Goal: Information Seeking & Learning: Learn about a topic

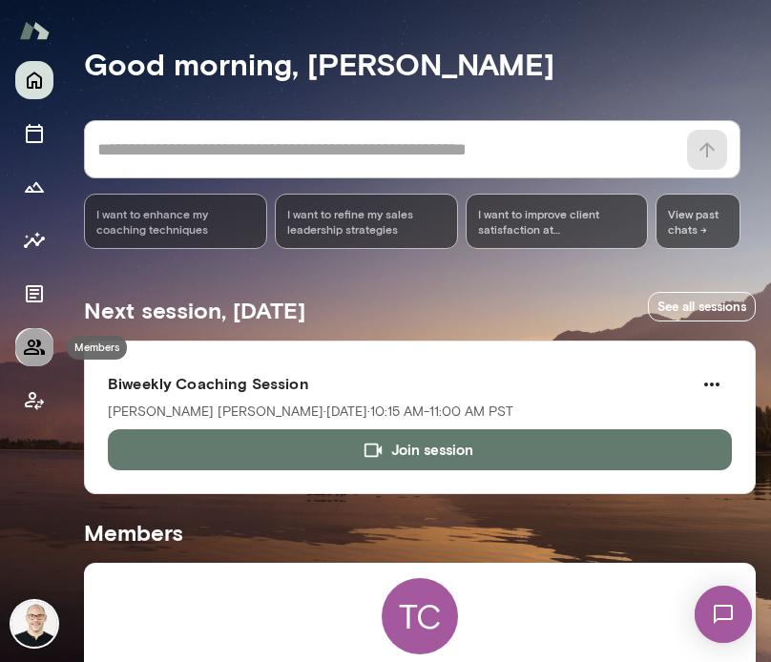
click at [33, 341] on icon "Members" at bounding box center [34, 347] width 21 height 15
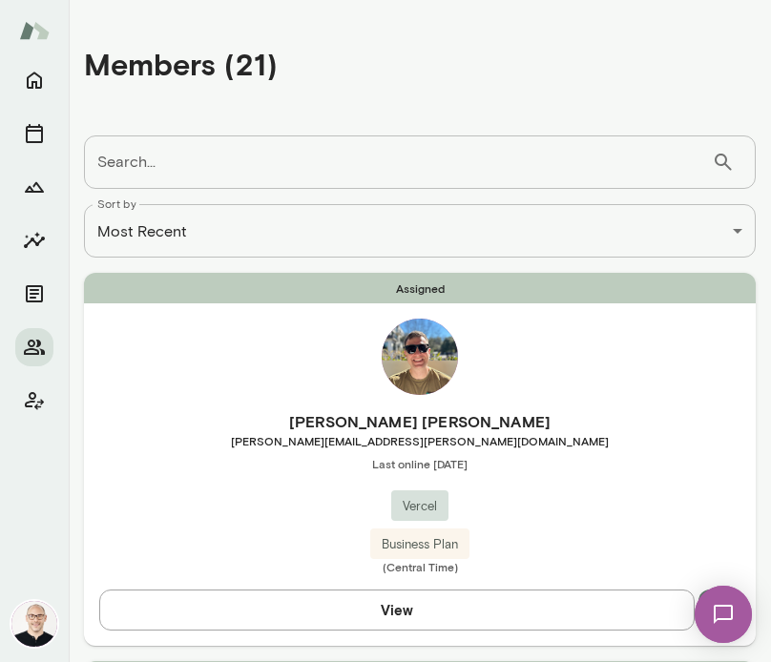
scroll to position [198, 0]
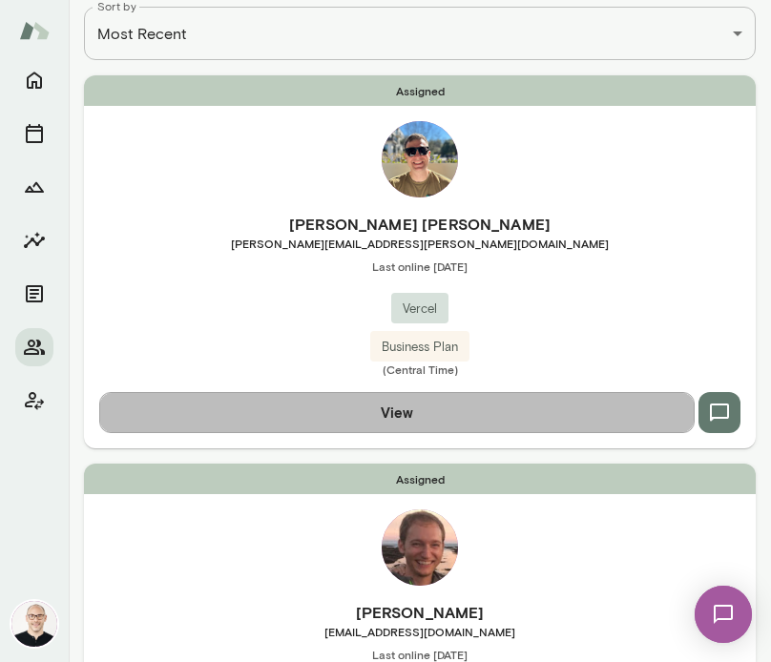
click at [411, 428] on button "View" at bounding box center [397, 412] width 596 height 40
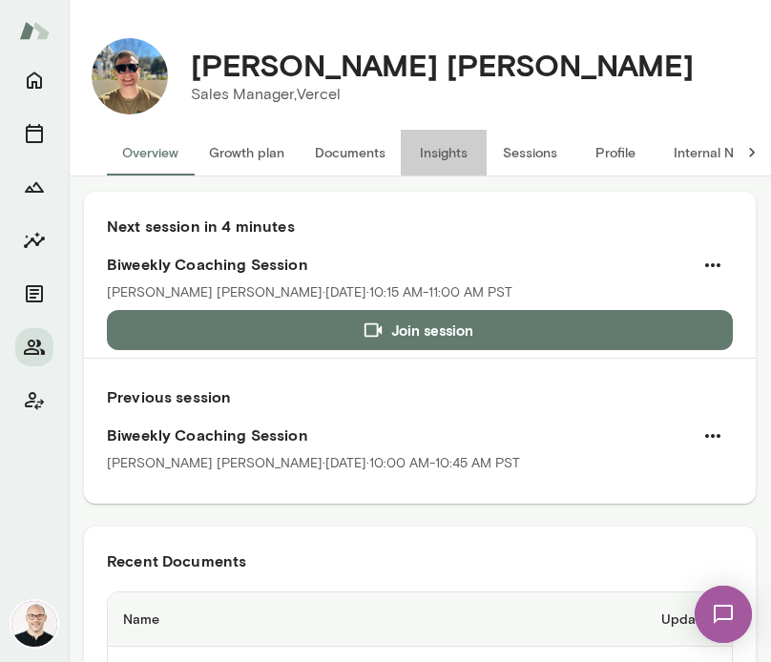
click at [456, 154] on button "Insights" at bounding box center [444, 153] width 86 height 46
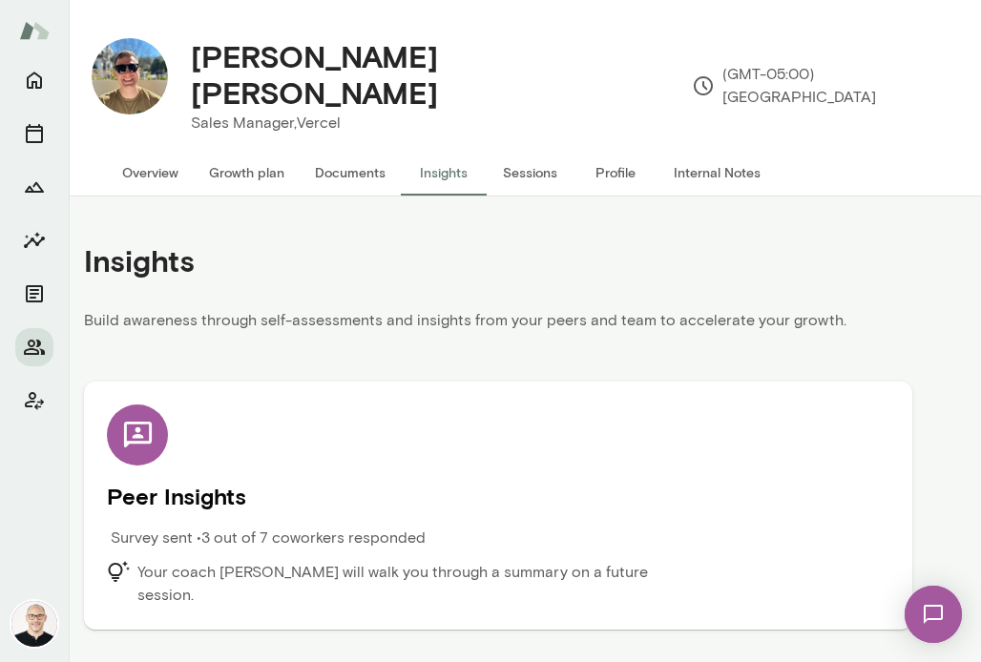
click at [447, 426] on div "Peer Insights Survey sent • 3 out of 7 coworkers responded Your coach [PERSON_N…" at bounding box center [498, 506] width 783 height 202
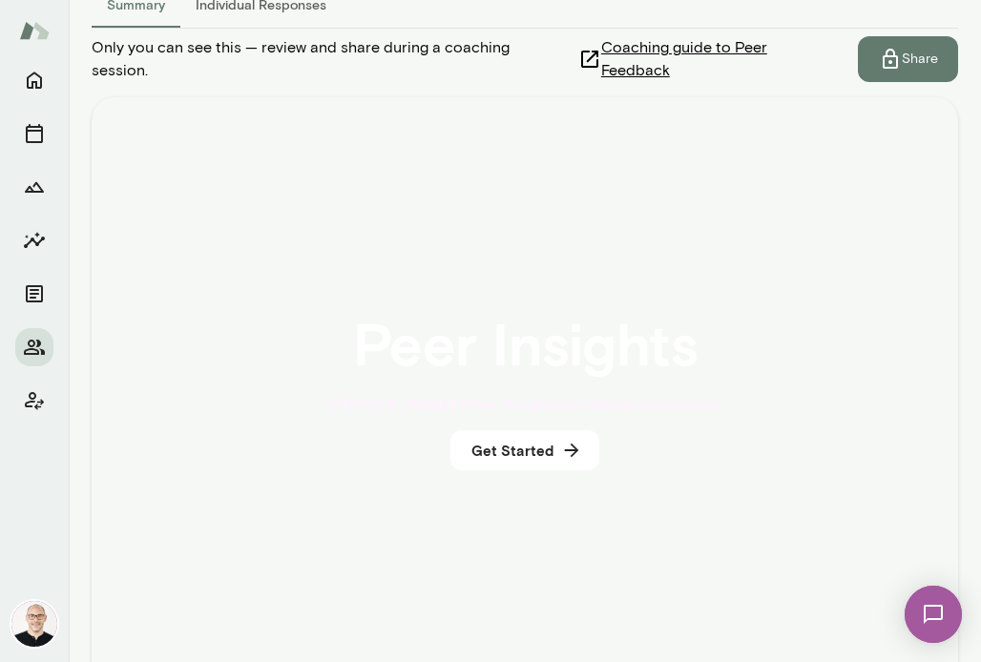
scroll to position [209, 0]
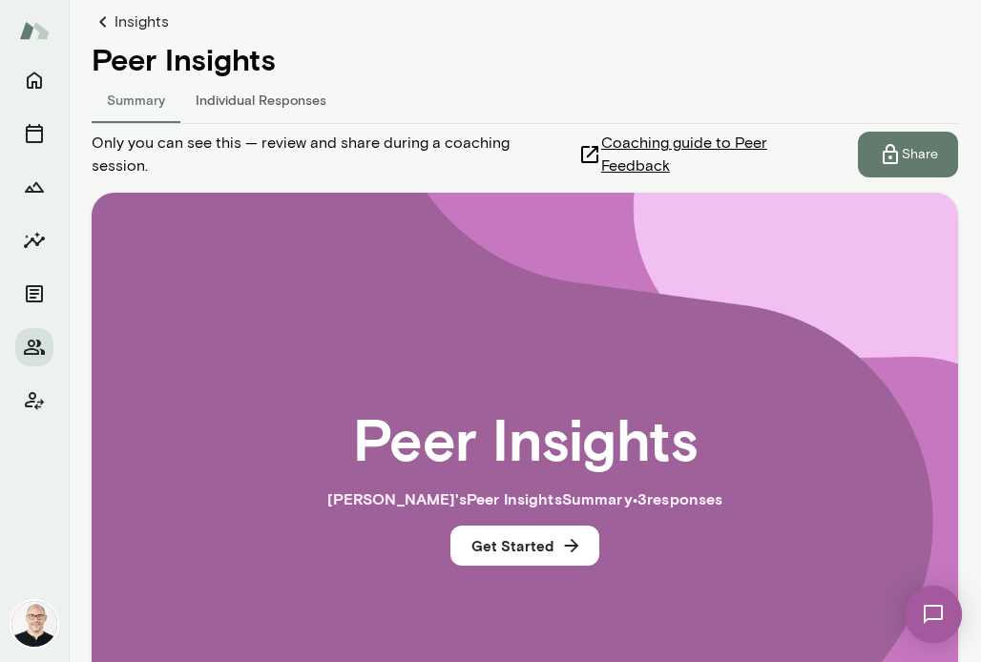
click at [230, 77] on button "Individual Responses" at bounding box center [260, 100] width 161 height 46
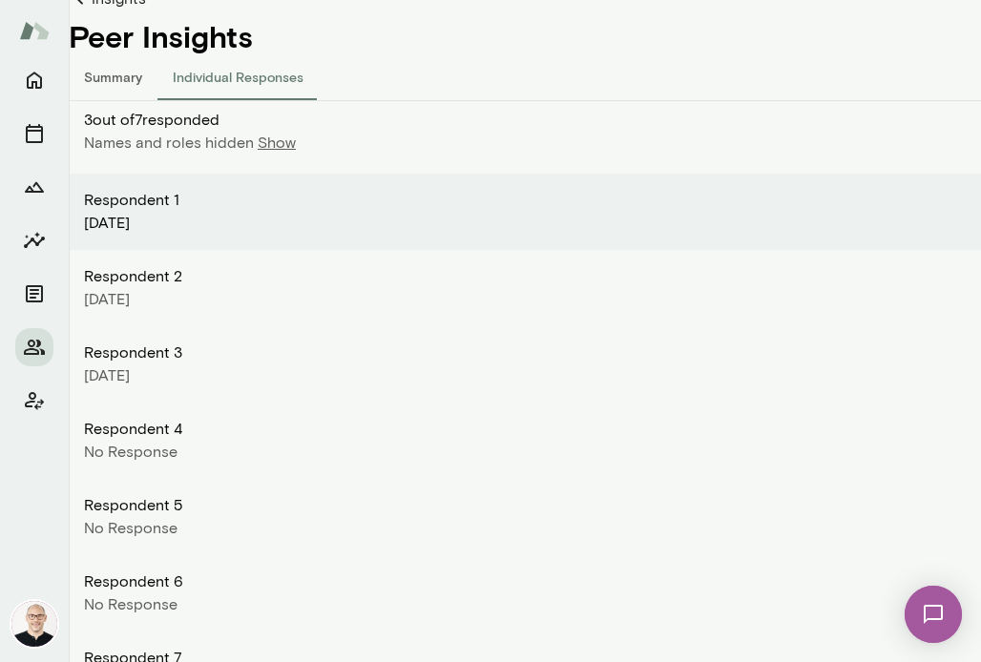
click at [114, 64] on button "Summary" at bounding box center [113, 77] width 89 height 46
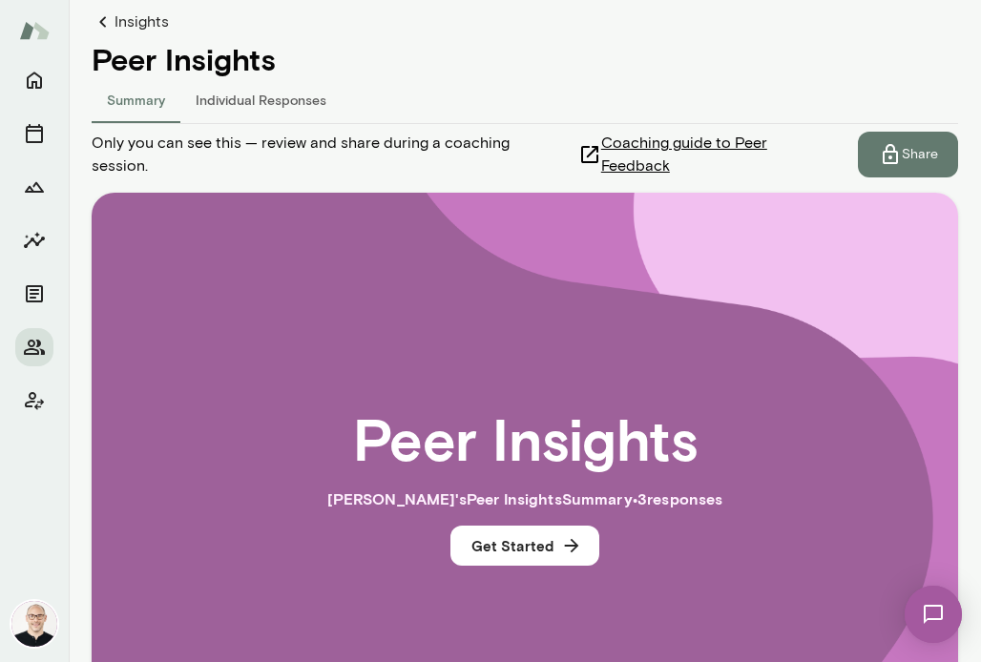
scroll to position [245, 0]
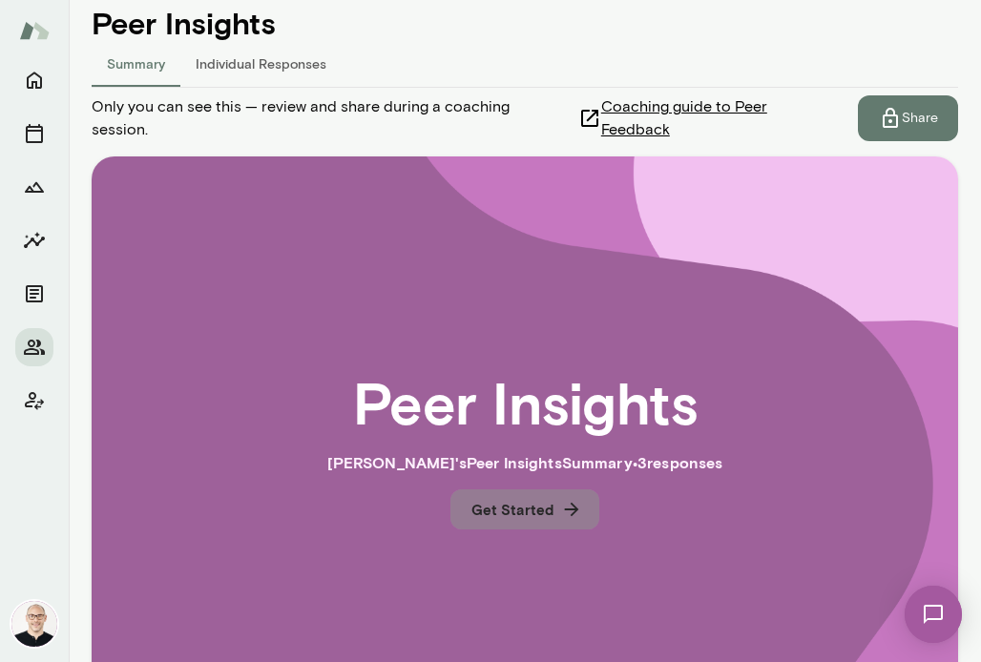
click at [561, 499] on icon "button" at bounding box center [571, 509] width 21 height 21
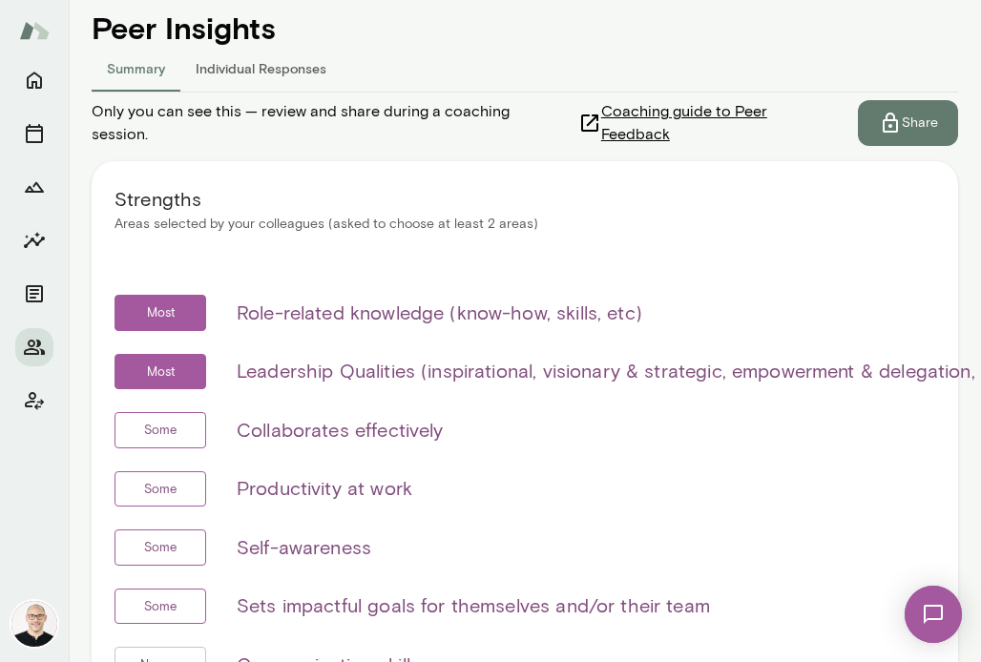
scroll to position [15, 0]
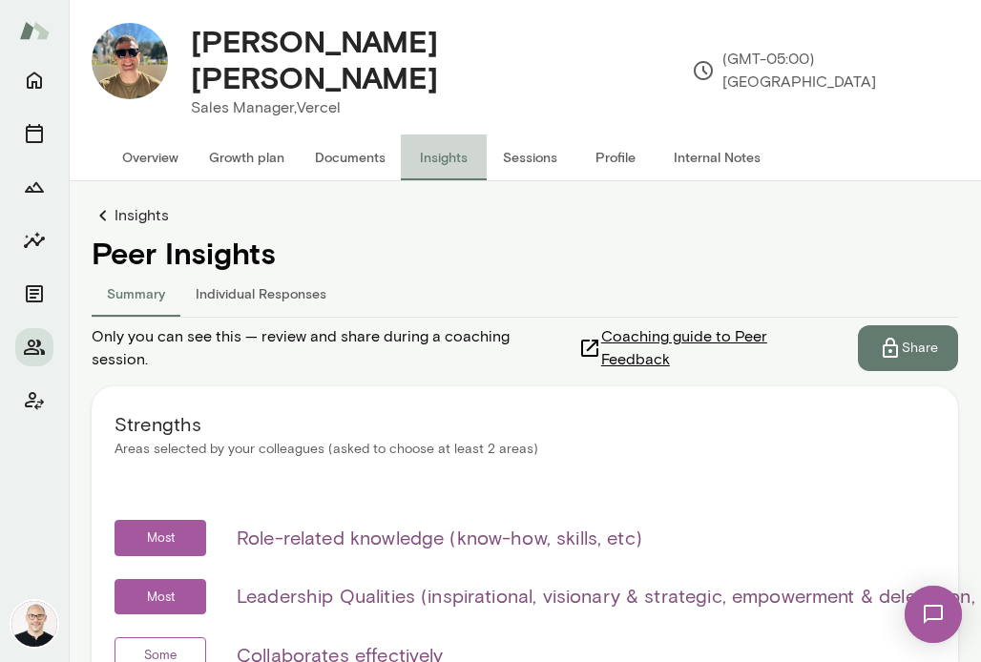
click at [436, 152] on button "Insights" at bounding box center [444, 158] width 86 height 46
click at [145, 204] on link "Insights" at bounding box center [525, 215] width 867 height 23
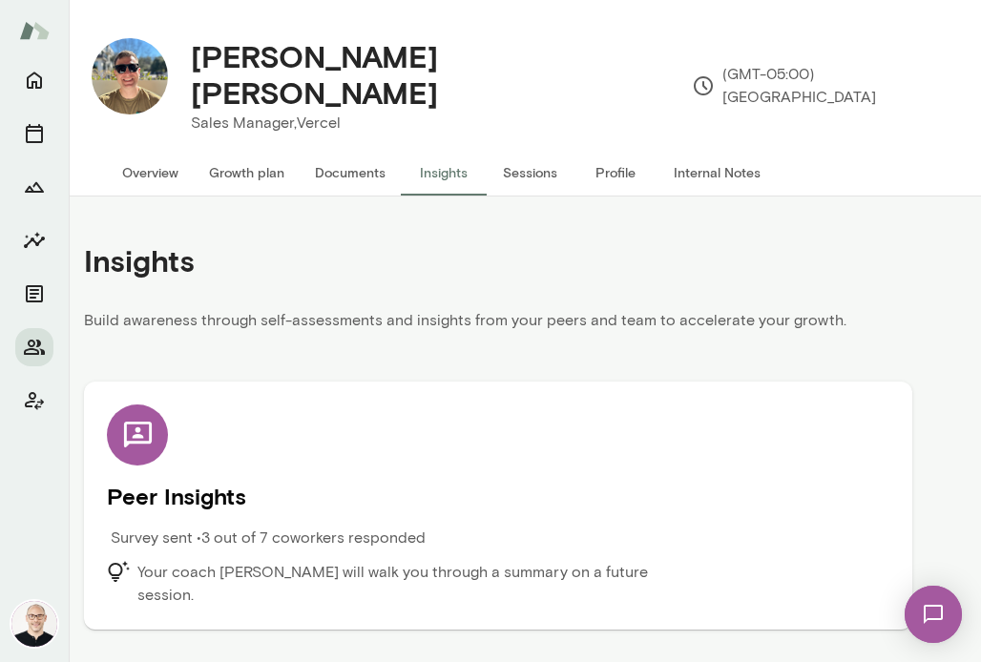
click at [488, 481] on h5 "Peer Insights" at bounding box center [498, 496] width 783 height 31
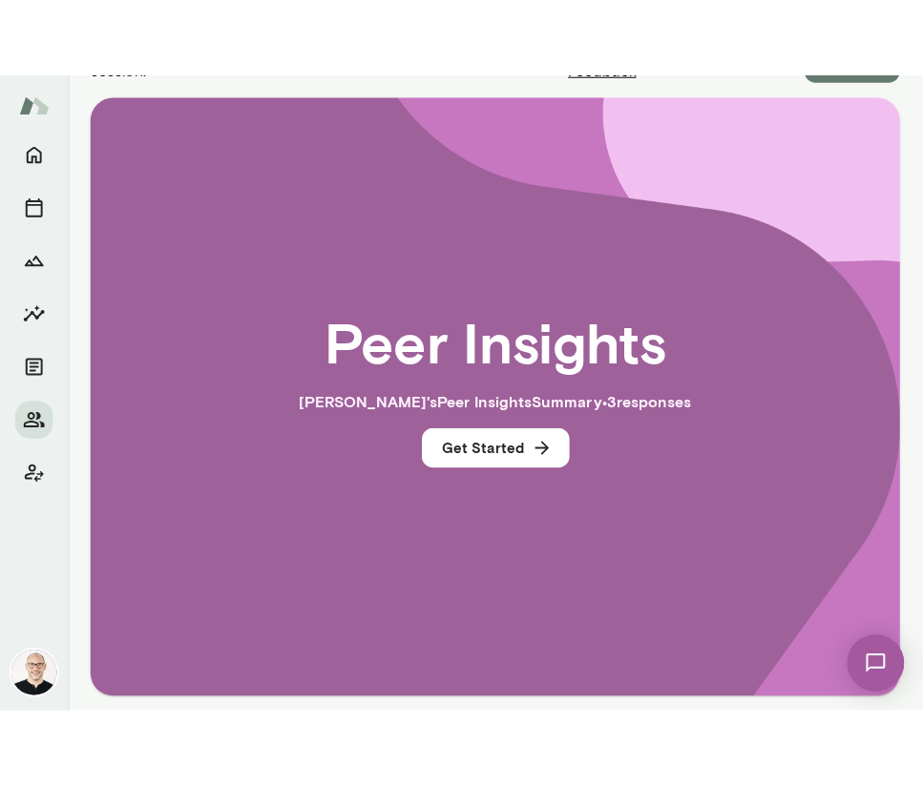
scroll to position [367, 0]
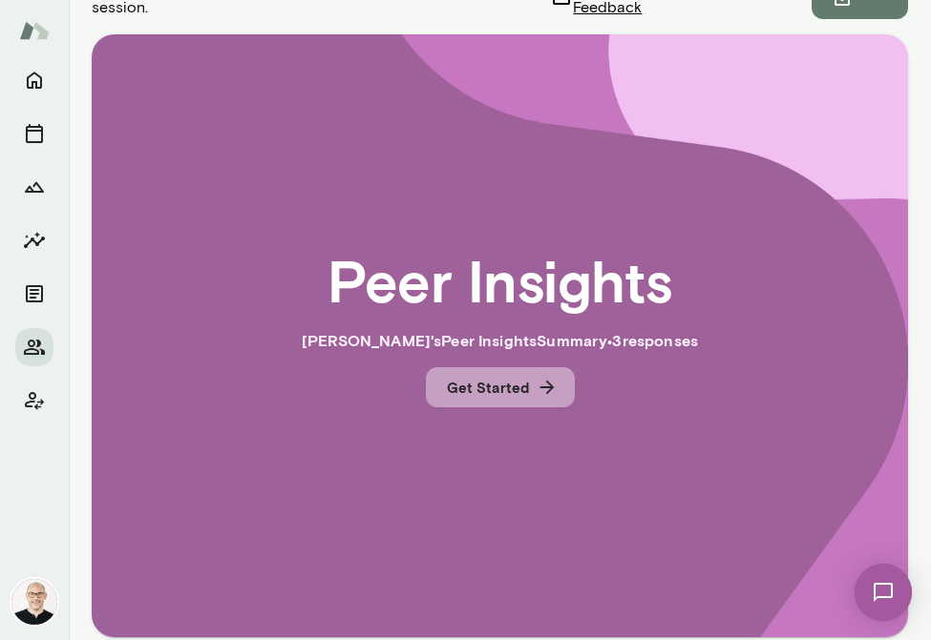
click at [489, 373] on button "Get Started" at bounding box center [500, 387] width 149 height 40
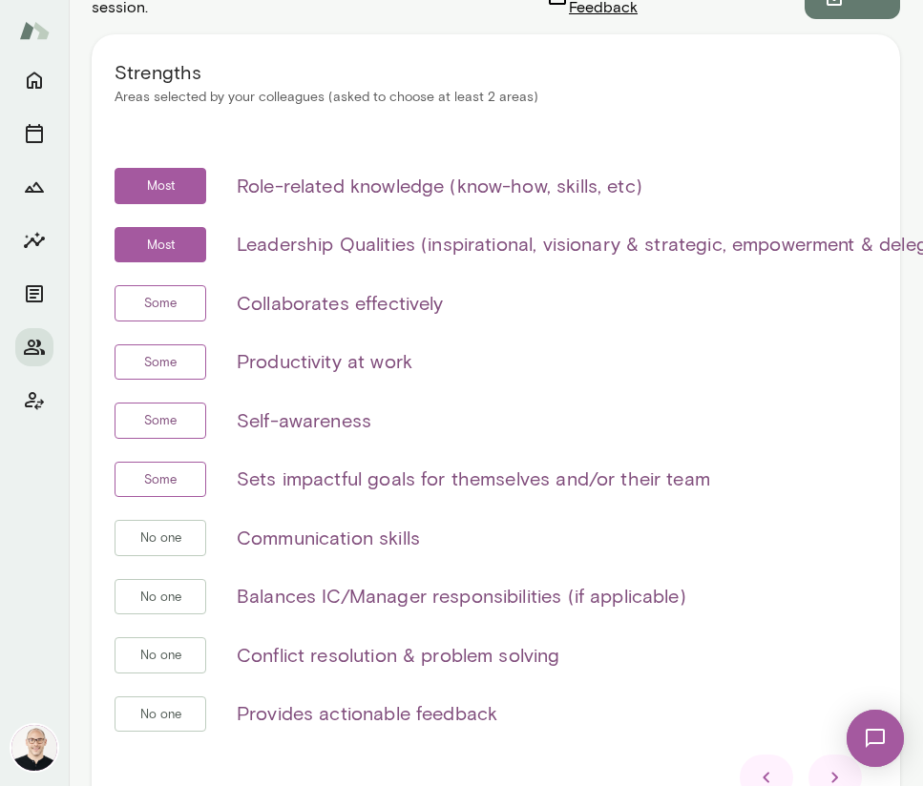
click at [755, 661] on icon at bounding box center [766, 777] width 23 height 23
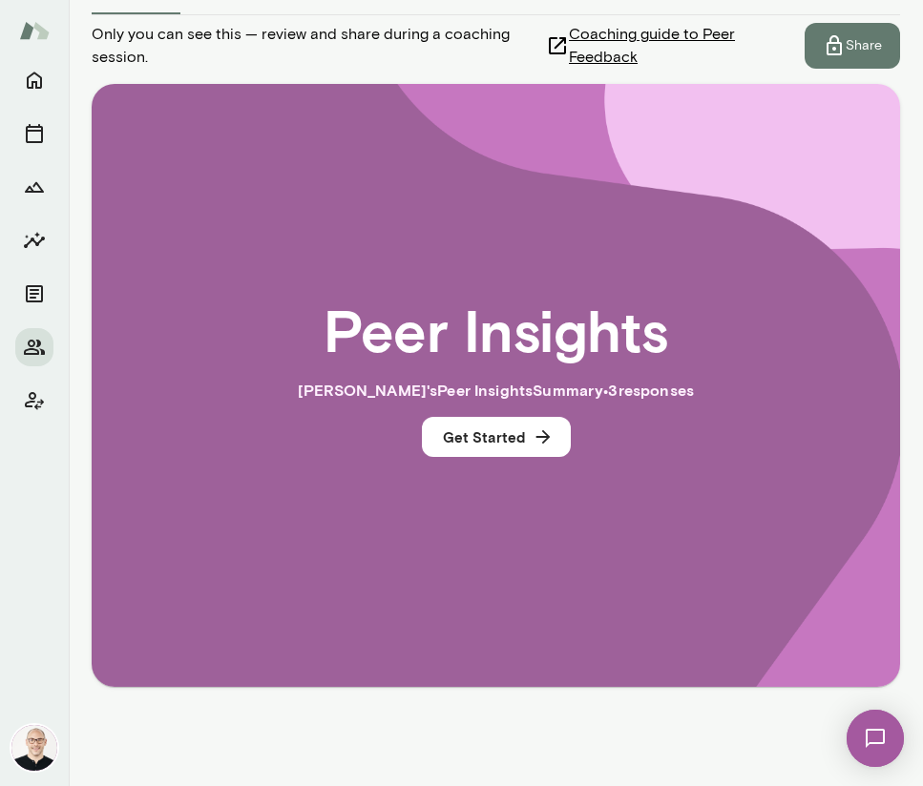
scroll to position [298, 0]
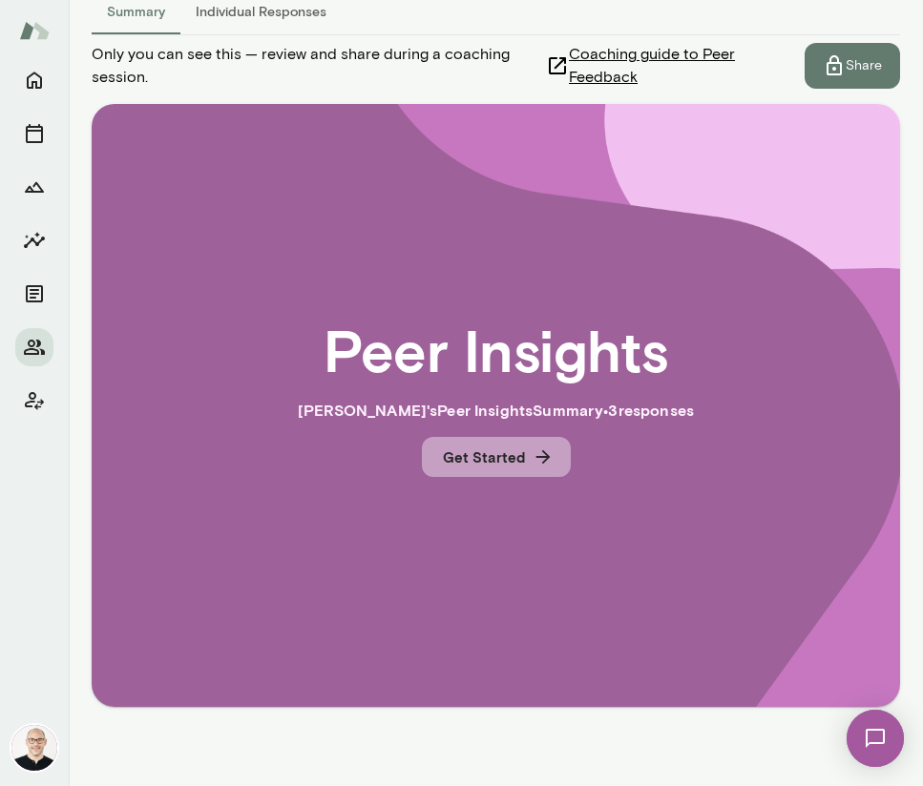
click at [498, 446] on button "Get Started" at bounding box center [496, 457] width 149 height 40
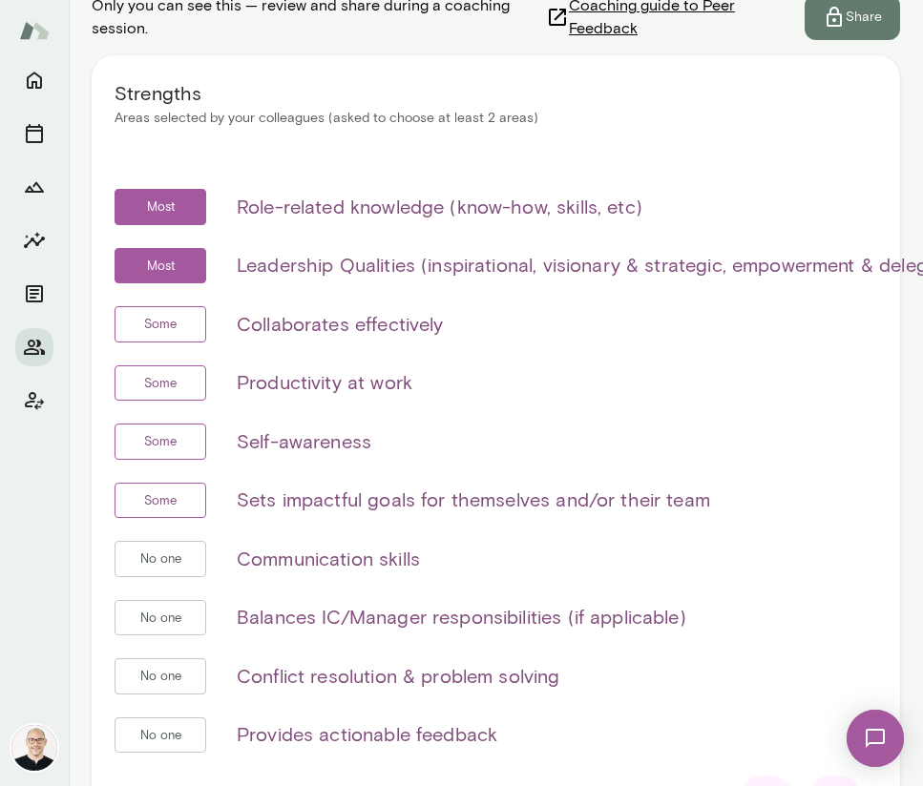
scroll to position [371, 0]
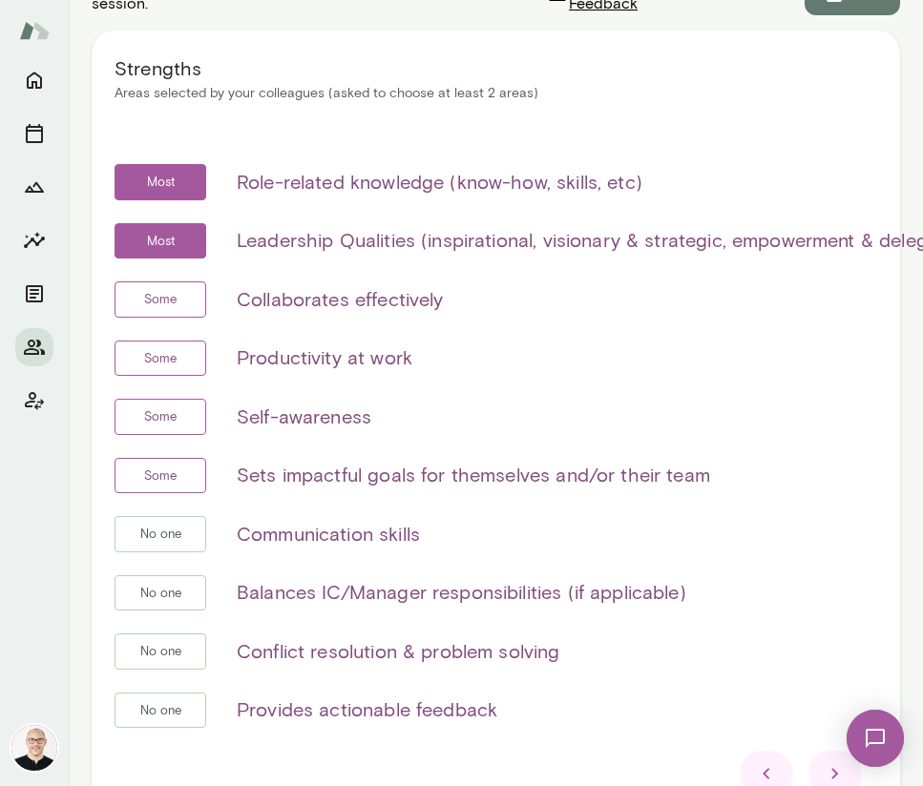
click at [824, 661] on icon at bounding box center [835, 774] width 23 height 23
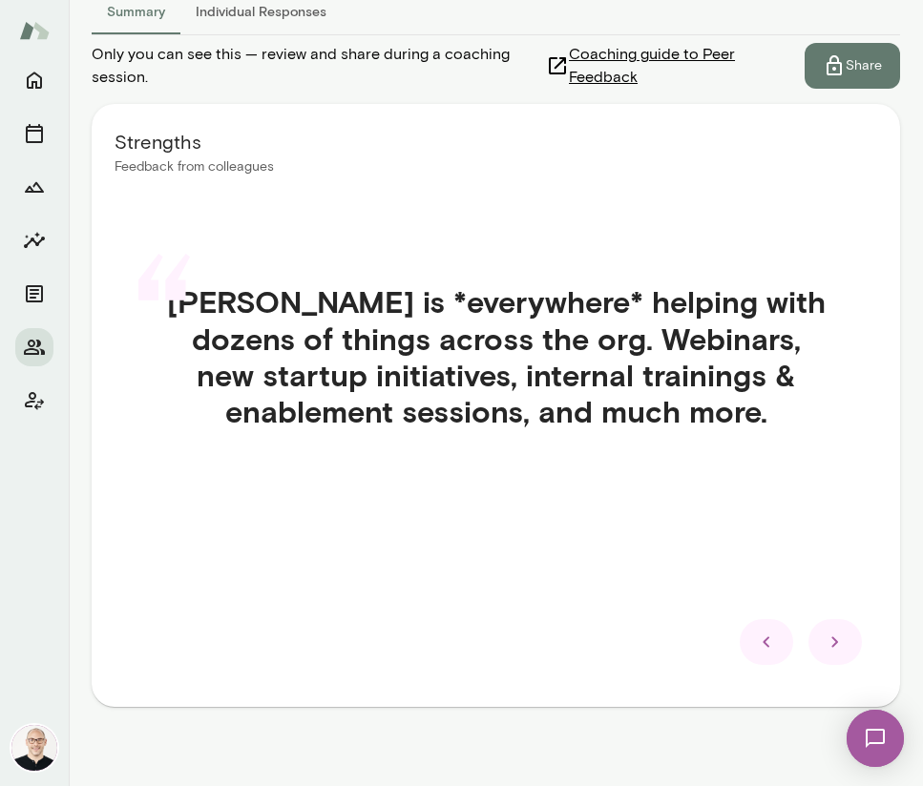
click at [831, 638] on icon at bounding box center [834, 643] width 7 height 10
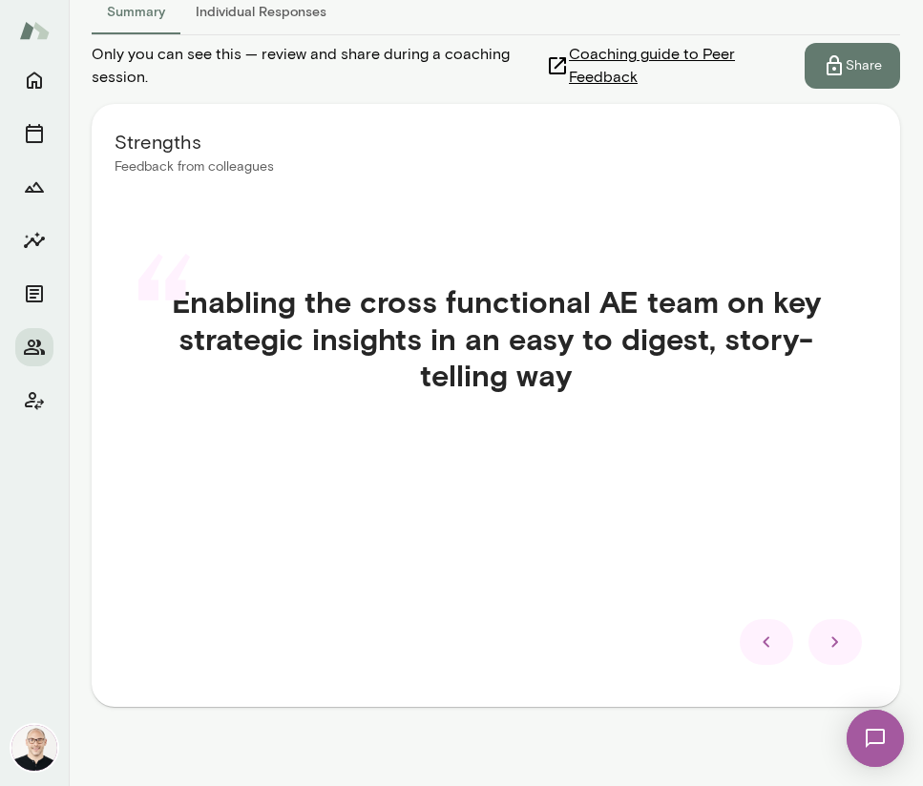
click at [824, 631] on icon at bounding box center [835, 642] width 23 height 23
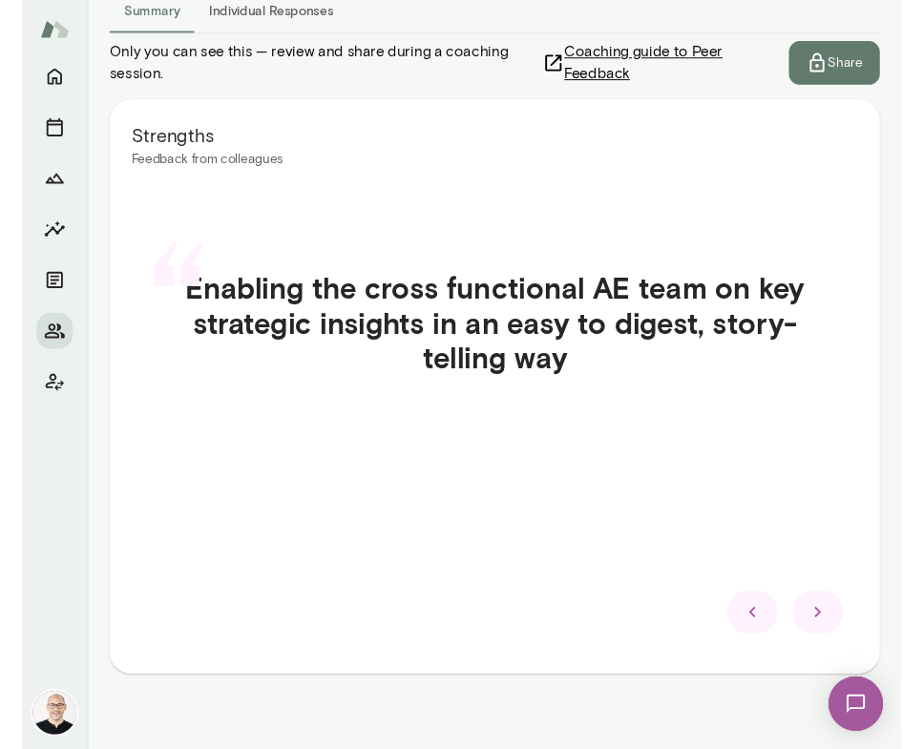
scroll to position [310, 0]
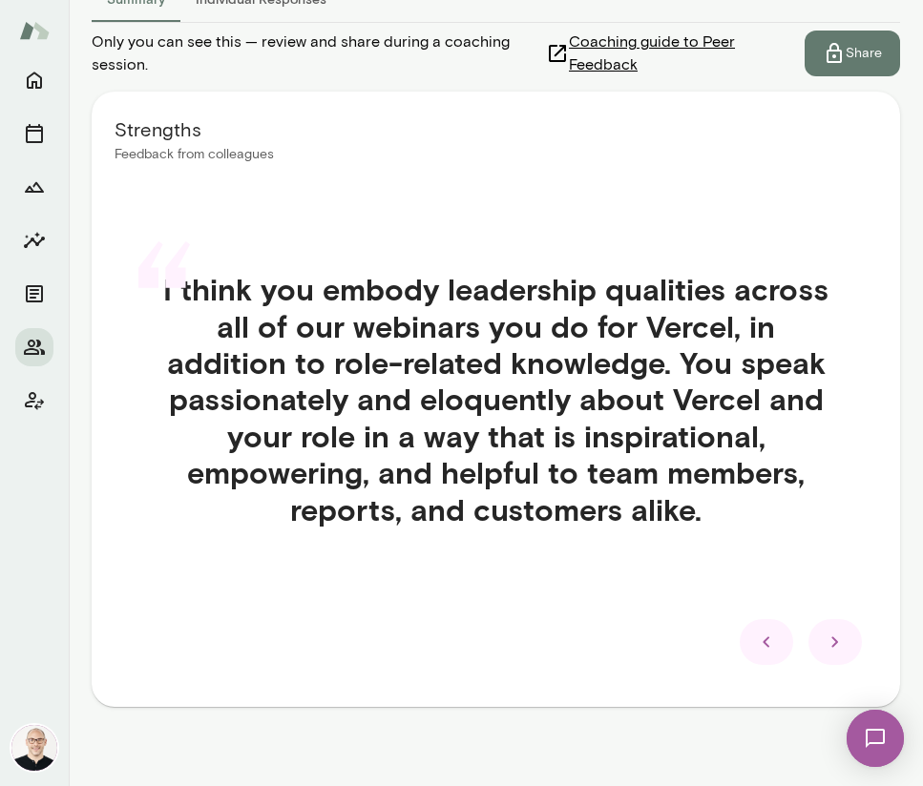
drag, startPoint x: 709, startPoint y: 780, endPoint x: 712, endPoint y: 730, distance: 49.7
click at [712, 661] on main "[PERSON_NAME] [PERSON_NAME] Manager, Vercel (GMT-05:00) [GEOGRAPHIC_DATA] Overv…" at bounding box center [496, 393] width 854 height 786
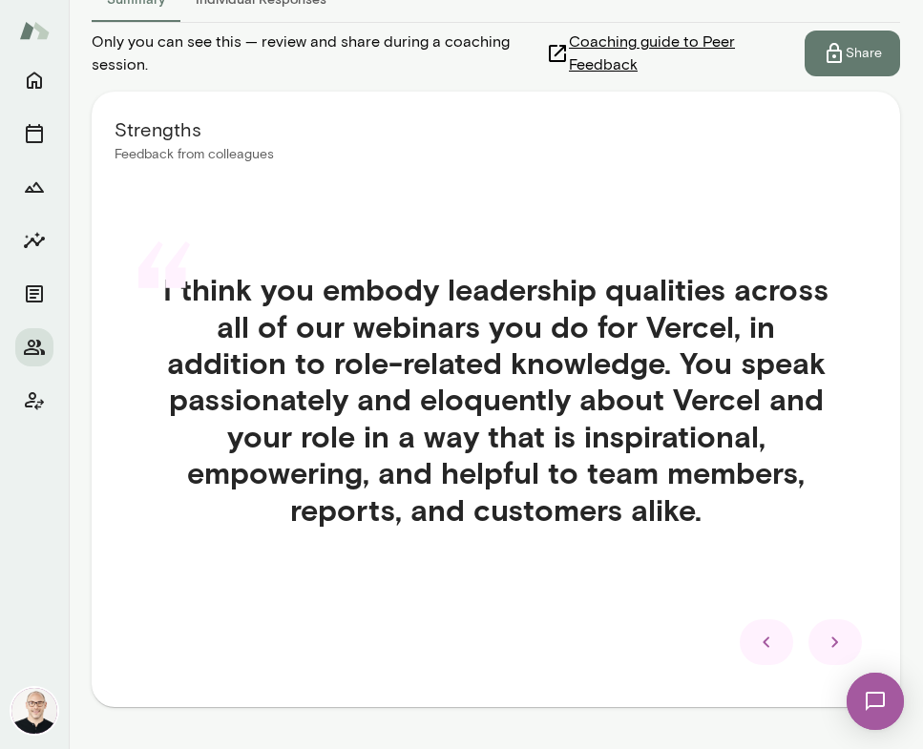
scroll to position [335, 0]
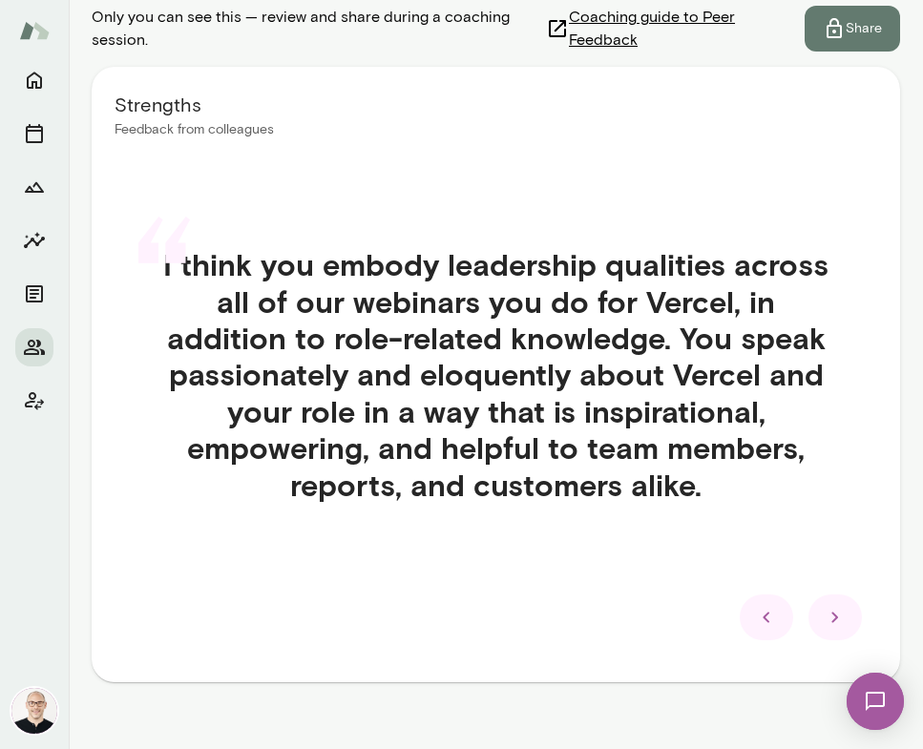
click at [826, 606] on icon at bounding box center [835, 617] width 23 height 23
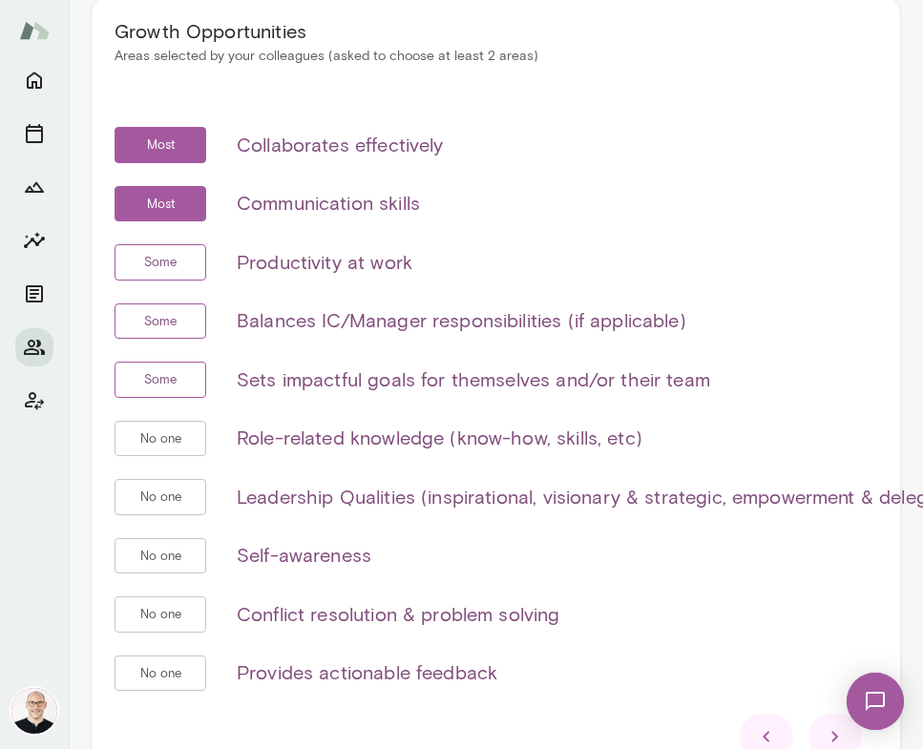
scroll to position [421, 0]
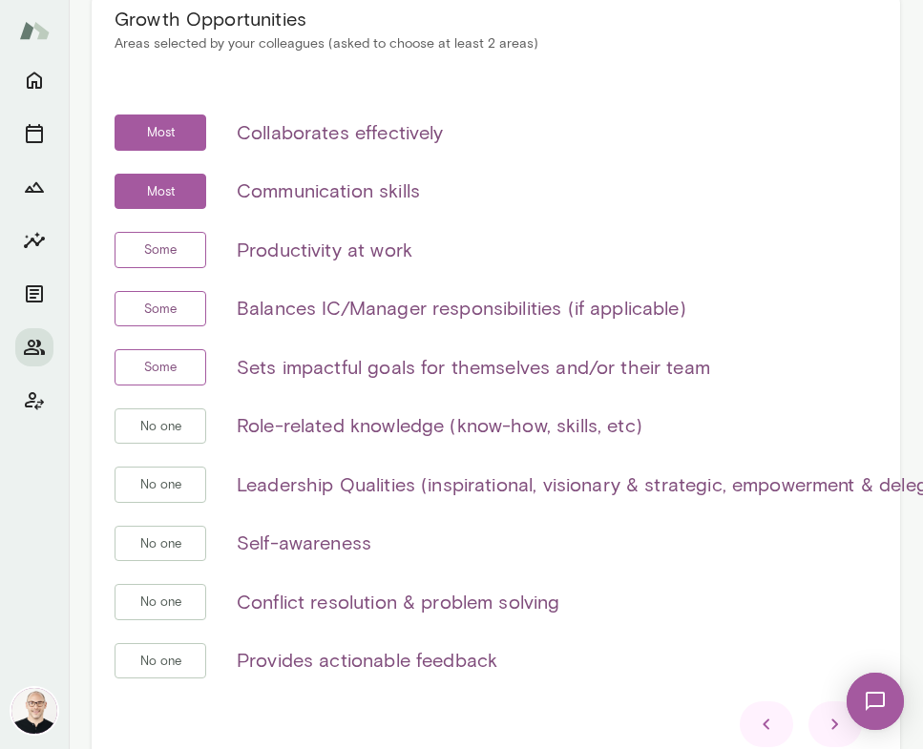
click at [824, 661] on icon at bounding box center [835, 724] width 23 height 23
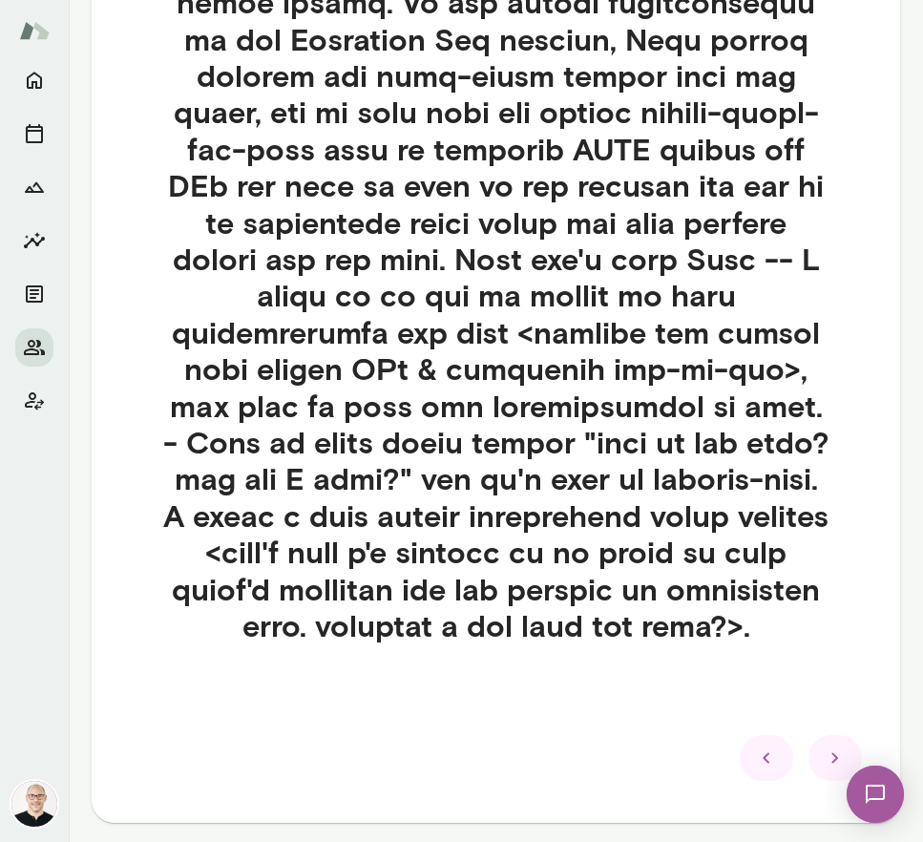
scroll to position [915, 0]
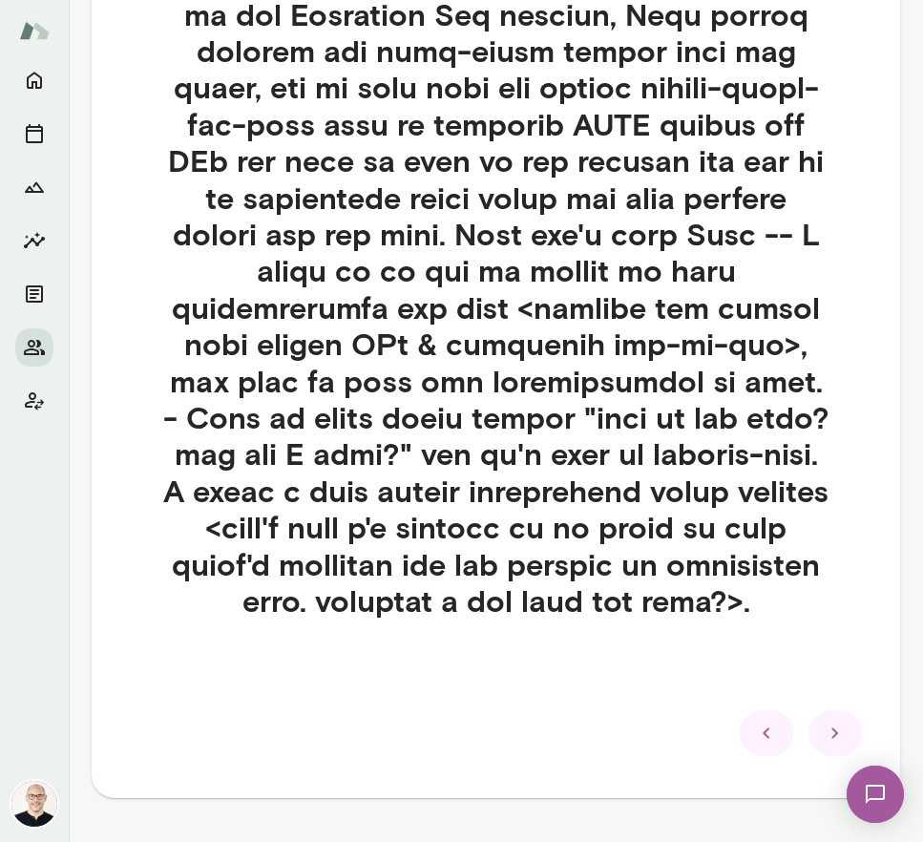
click at [824, 661] on icon at bounding box center [835, 733] width 23 height 23
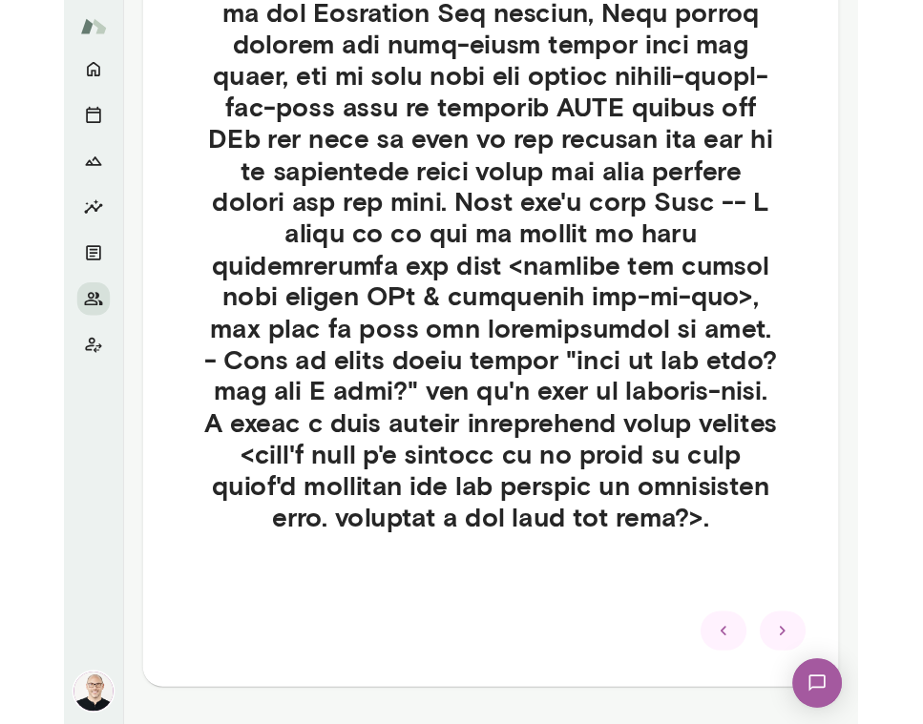
scroll to position [255, 0]
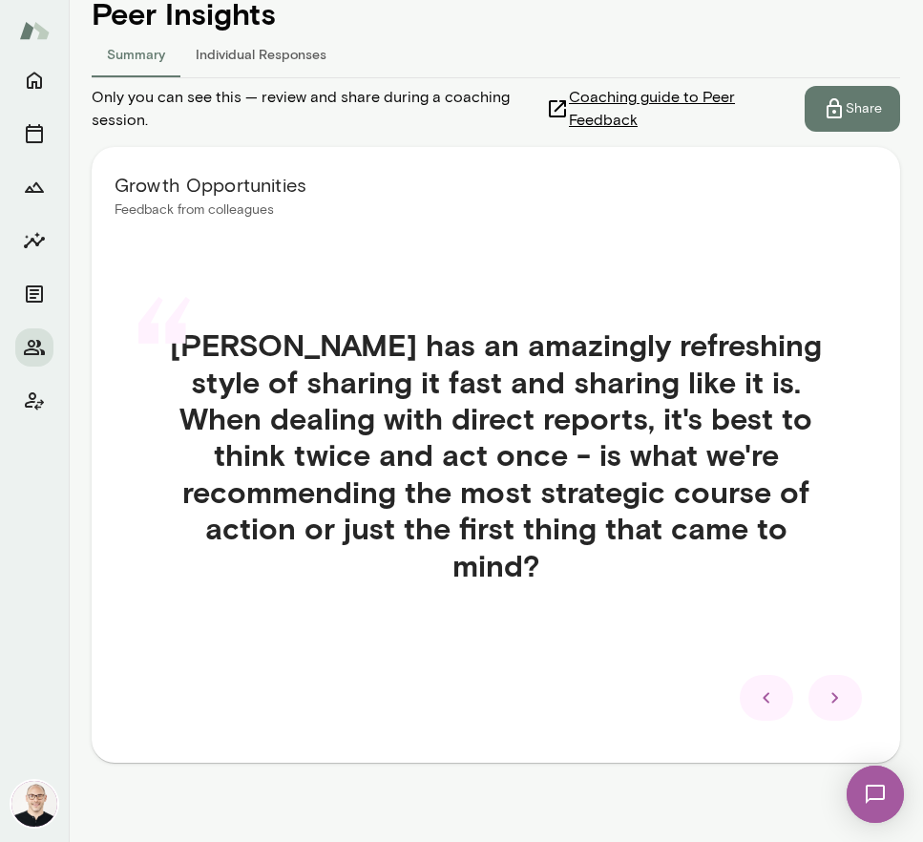
drag, startPoint x: 664, startPoint y: 836, endPoint x: 663, endPoint y: 733, distance: 103.1
click at [663, 661] on main "[PERSON_NAME] [PERSON_NAME] Manager, Vercel (GMT-05:00) [GEOGRAPHIC_DATA] Overv…" at bounding box center [496, 421] width 854 height 842
drag, startPoint x: 719, startPoint y: 837, endPoint x: 748, endPoint y: 720, distance: 121.1
click at [748, 661] on main "[PERSON_NAME] [PERSON_NAME] Manager, Vercel (GMT-05:00) [GEOGRAPHIC_DATA] Overv…" at bounding box center [496, 421] width 854 height 842
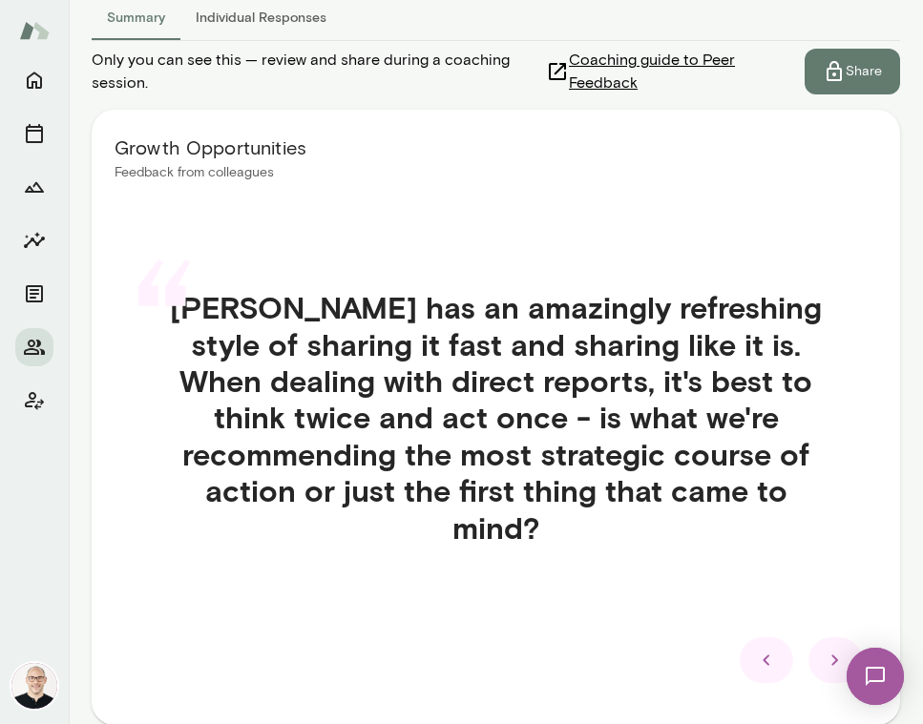
scroll to position [355, 0]
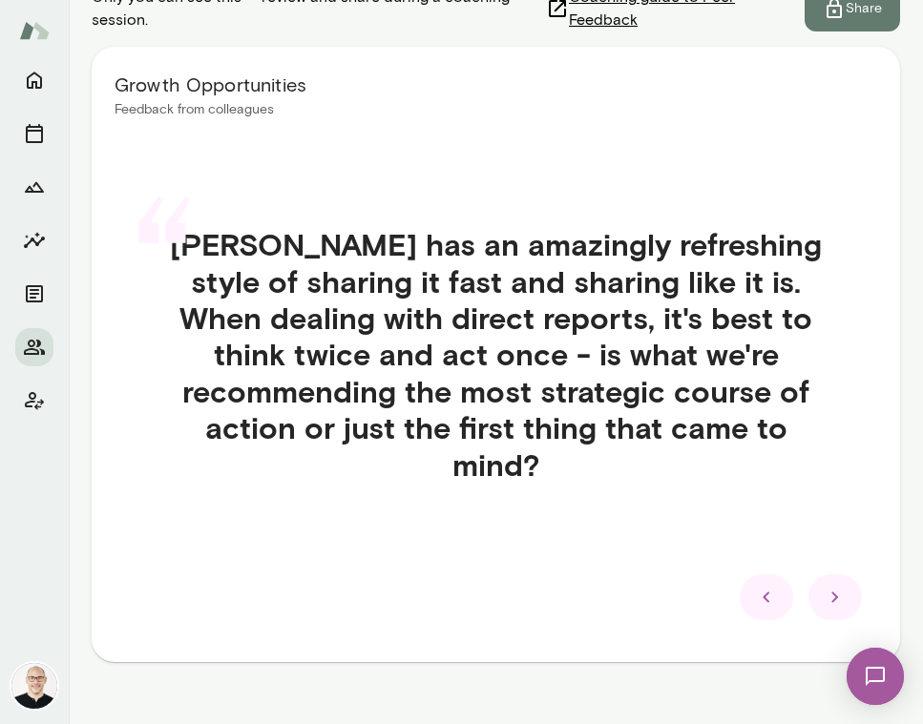
click at [834, 579] on div at bounding box center [834, 598] width 53 height 46
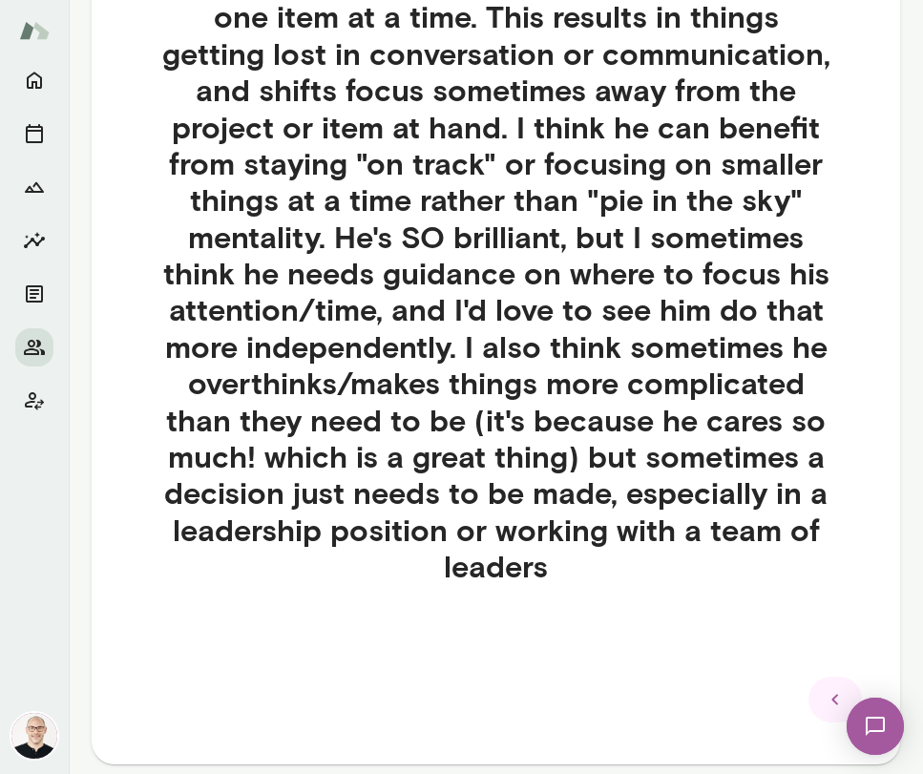
scroll to position [169, 0]
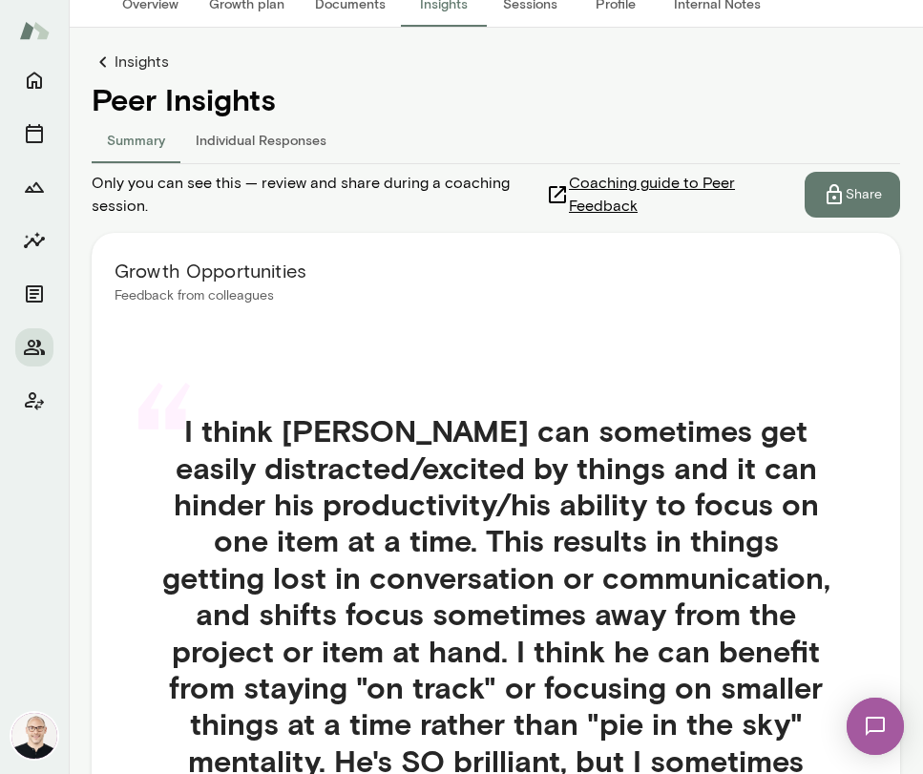
click at [846, 185] on p "Share" at bounding box center [864, 194] width 36 height 19
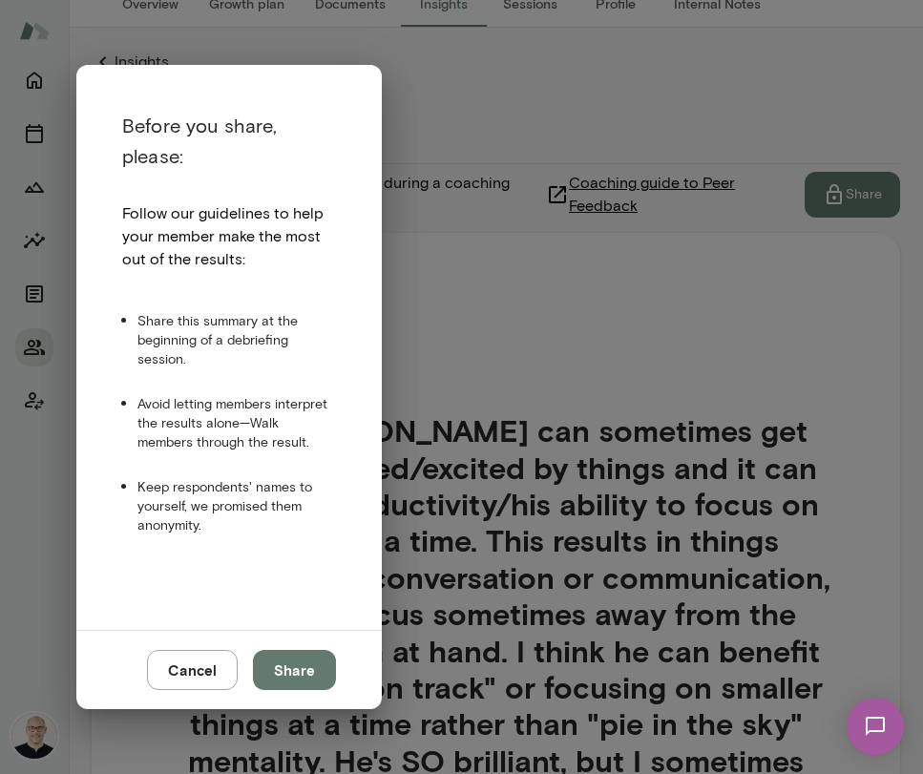
scroll to position [45, 0]
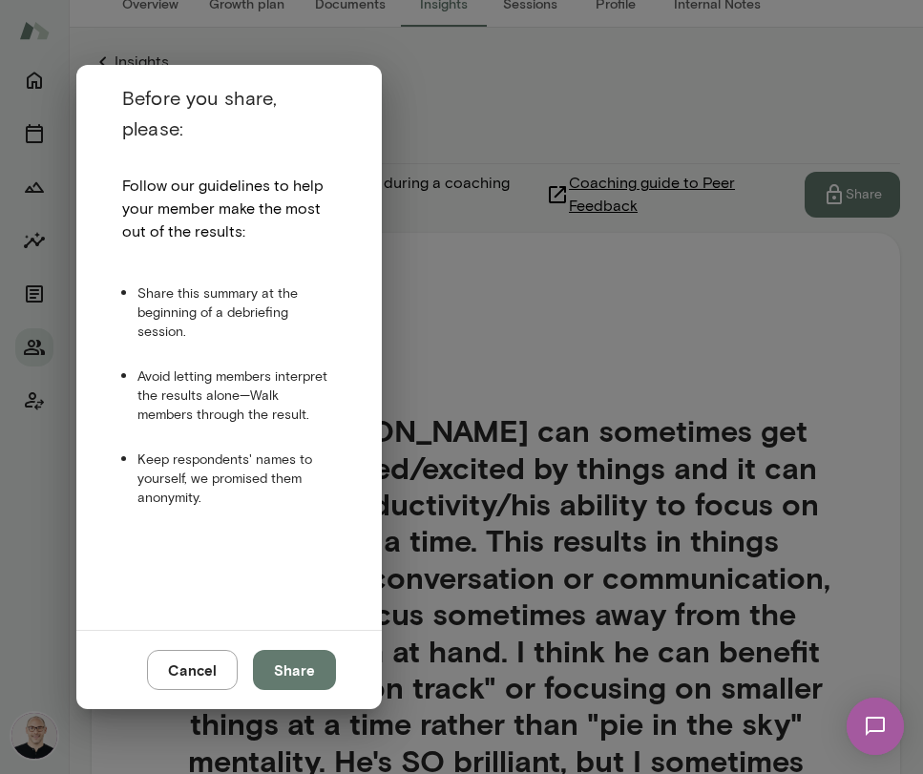
click at [297, 661] on button "Share" at bounding box center [294, 670] width 83 height 40
